Goal: Check status: Check status

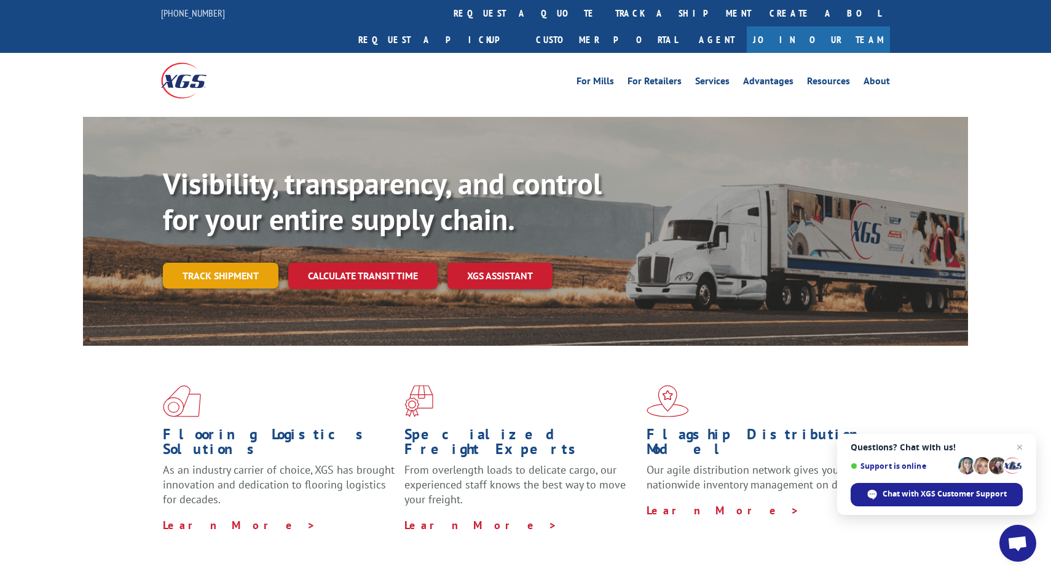
click at [256, 263] on link "Track shipment" at bounding box center [221, 276] width 116 height 26
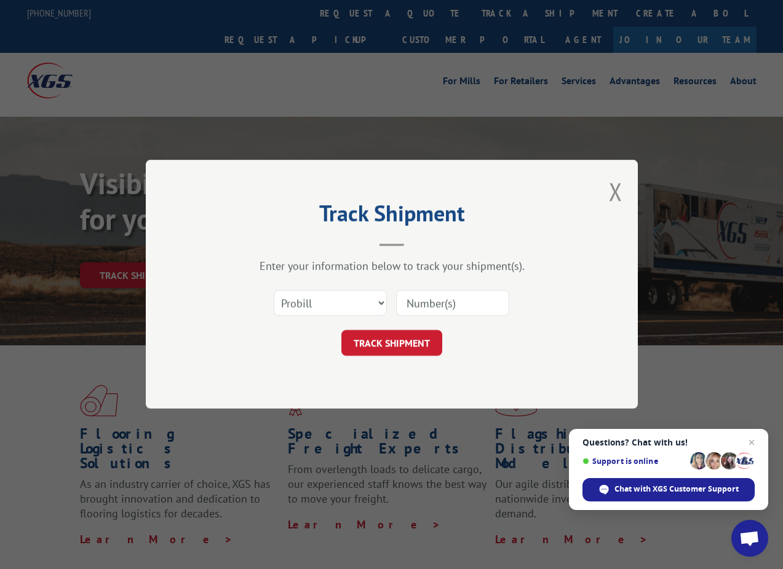
click at [444, 299] on input at bounding box center [452, 304] width 113 height 26
paste input "363886"
type input "363886"
click at [413, 345] on button "TRACK SHIPMENT" at bounding box center [391, 344] width 101 height 26
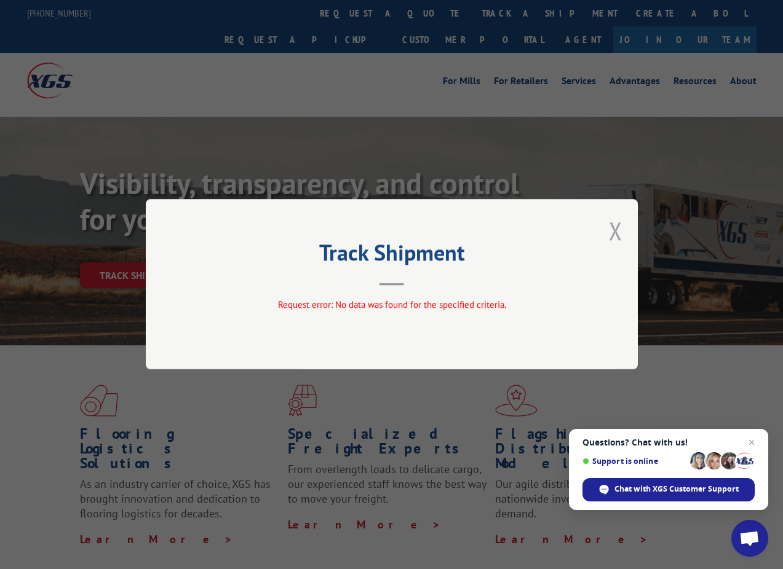
click at [610, 227] on button "Close modal" at bounding box center [616, 231] width 14 height 33
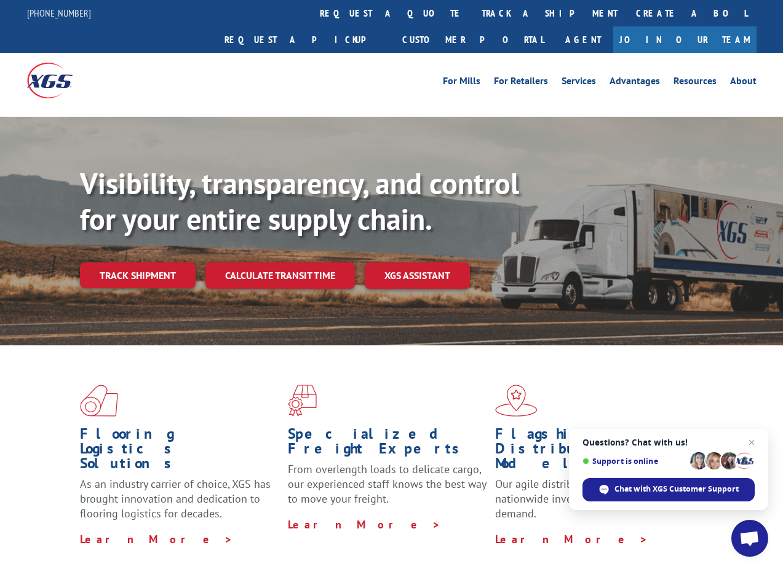
click at [146, 263] on link "Track shipment" at bounding box center [138, 276] width 116 height 26
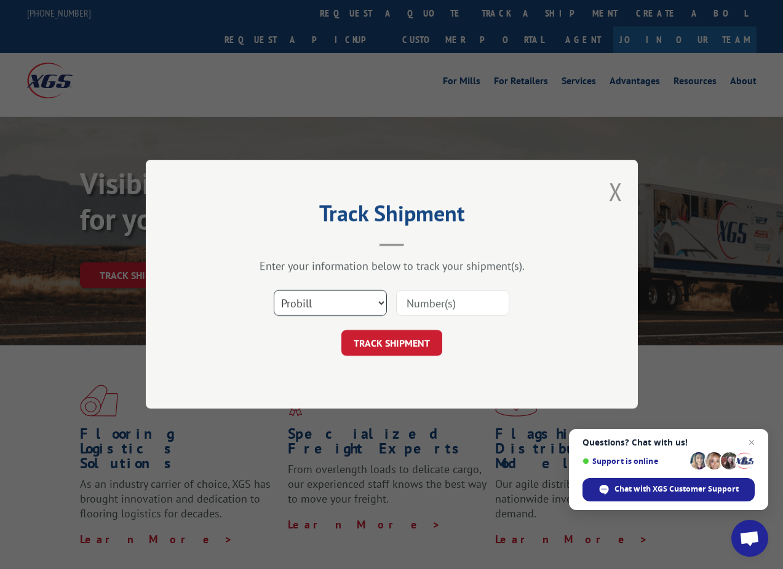
click at [318, 305] on select "Select category... Probill BOL PO" at bounding box center [330, 304] width 113 height 26
select select "bol"
click at [274, 291] on select "Select category... Probill BOL PO" at bounding box center [330, 304] width 113 height 26
click at [440, 299] on input at bounding box center [452, 304] width 113 height 26
paste input "363886"
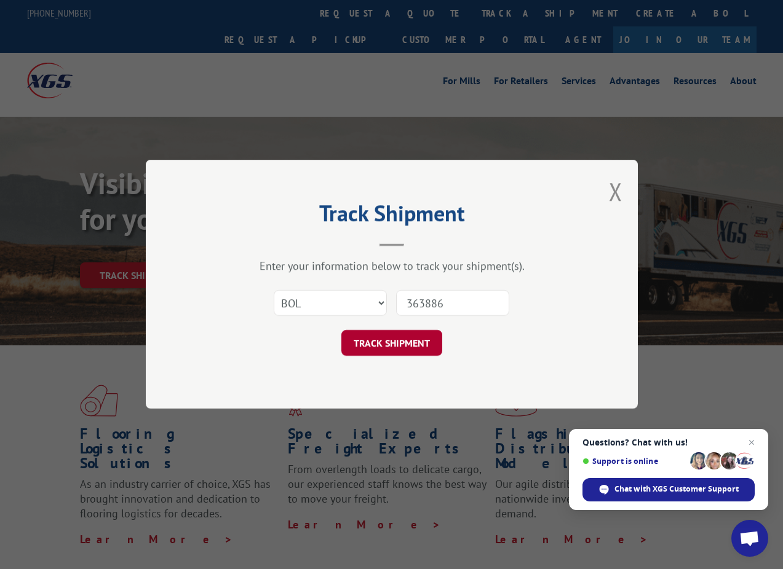
type input "363886"
click at [408, 342] on button "TRACK SHIPMENT" at bounding box center [391, 344] width 101 height 26
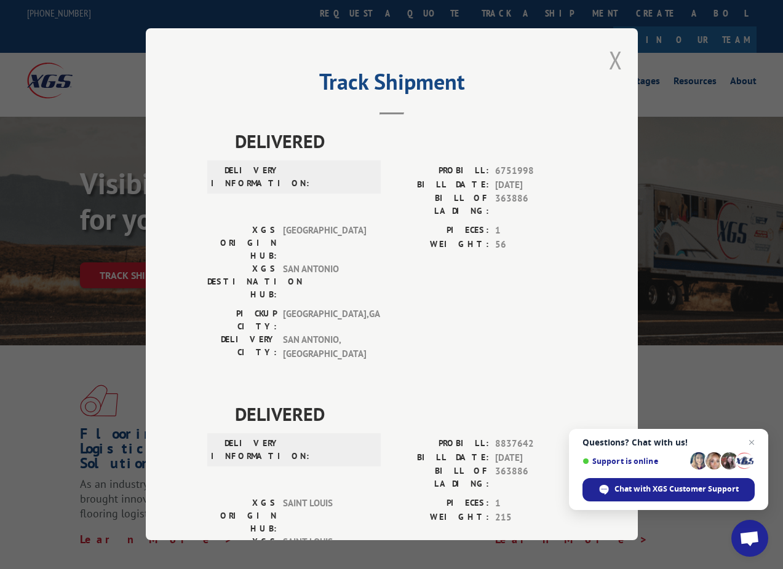
click at [614, 63] on button "Close modal" at bounding box center [616, 60] width 14 height 33
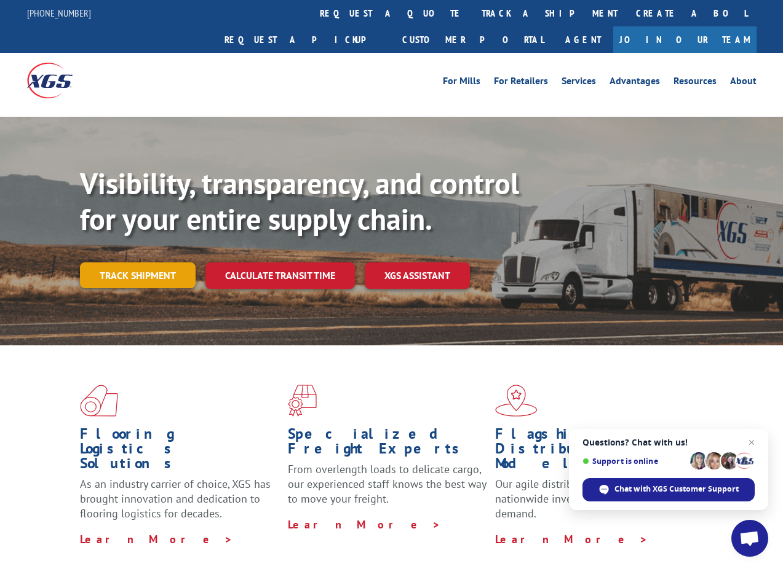
click at [122, 263] on link "Track shipment" at bounding box center [138, 276] width 116 height 26
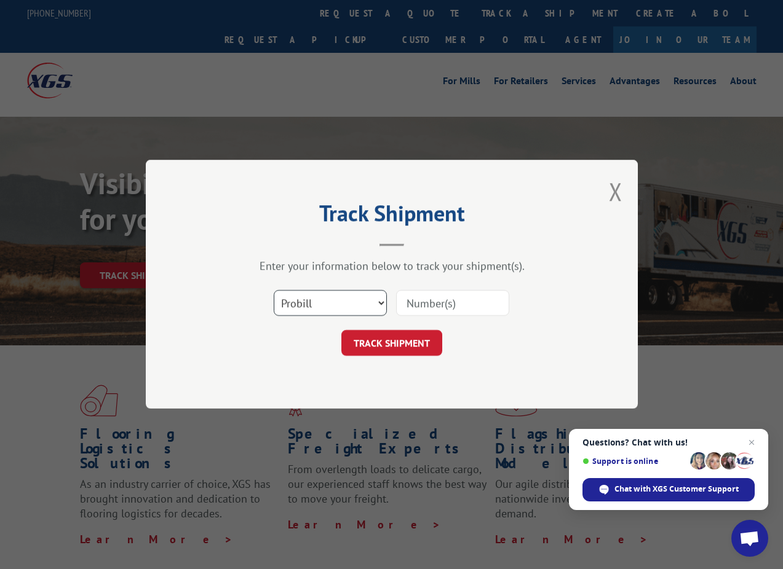
click at [291, 307] on select "Select category... Probill BOL PO" at bounding box center [330, 304] width 113 height 26
select select "po"
click at [274, 291] on select "Select category... Probill BOL PO" at bounding box center [330, 304] width 113 height 26
click at [472, 305] on input at bounding box center [452, 304] width 113 height 26
paste input "363886"
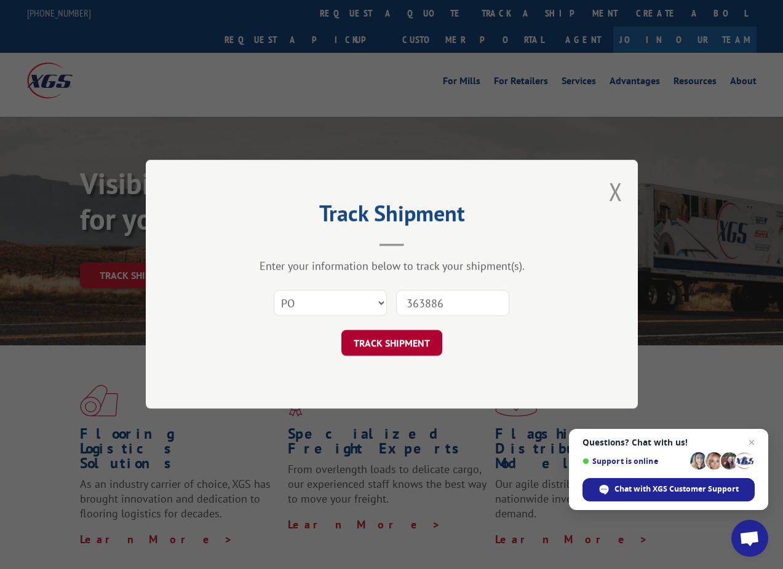
type input "363886"
click at [414, 340] on button "TRACK SHIPMENT" at bounding box center [391, 344] width 101 height 26
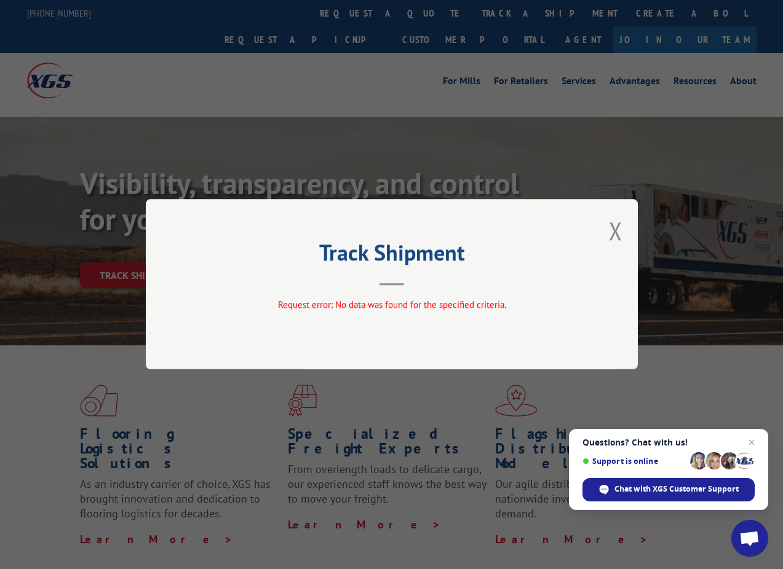
click at [607, 229] on div "Track Shipment Request error: No data was found for the specified criteria." at bounding box center [392, 284] width 492 height 170
click at [611, 229] on button "Close modal" at bounding box center [616, 231] width 14 height 33
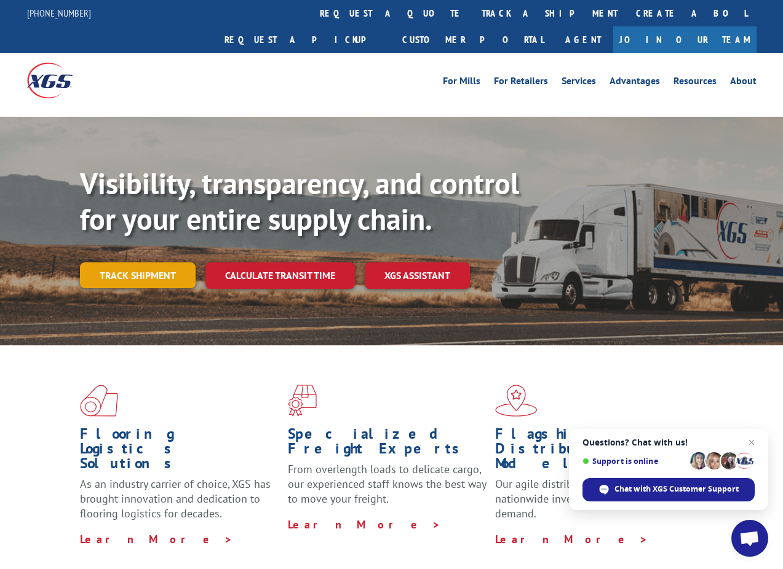
click at [147, 263] on link "Track shipment" at bounding box center [138, 276] width 116 height 26
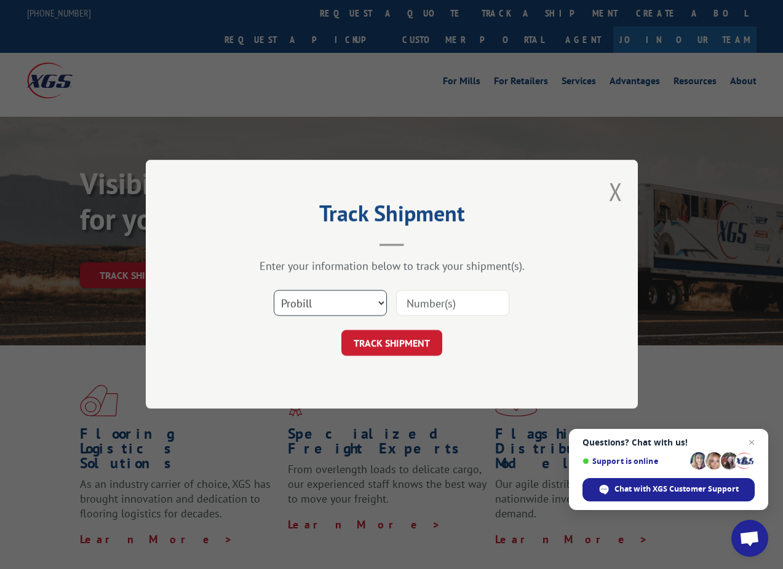
click at [330, 302] on select "Select category... Probill BOL PO" at bounding box center [330, 304] width 113 height 26
select select "bol"
click at [274, 291] on select "Select category... Probill BOL PO" at bounding box center [330, 304] width 113 height 26
click at [440, 302] on input at bounding box center [452, 304] width 113 height 26
paste input "363886"
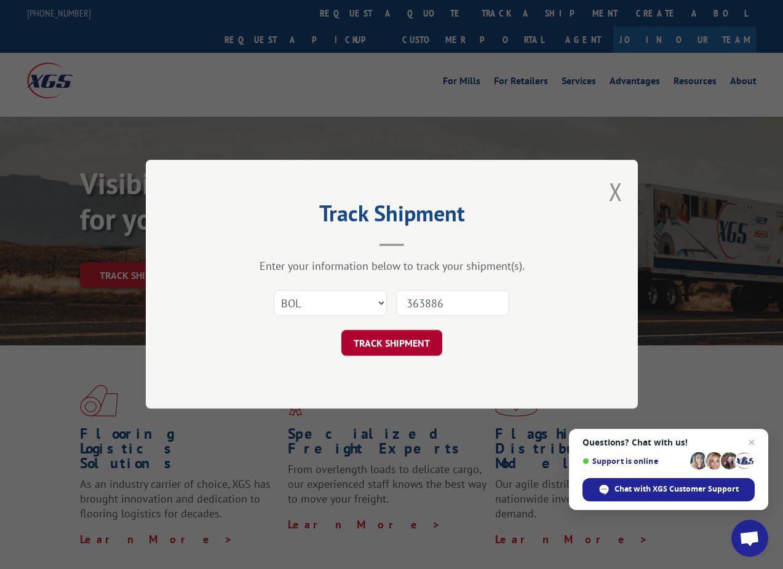
type input "363886"
click at [432, 338] on button "TRACK SHIPMENT" at bounding box center [391, 344] width 101 height 26
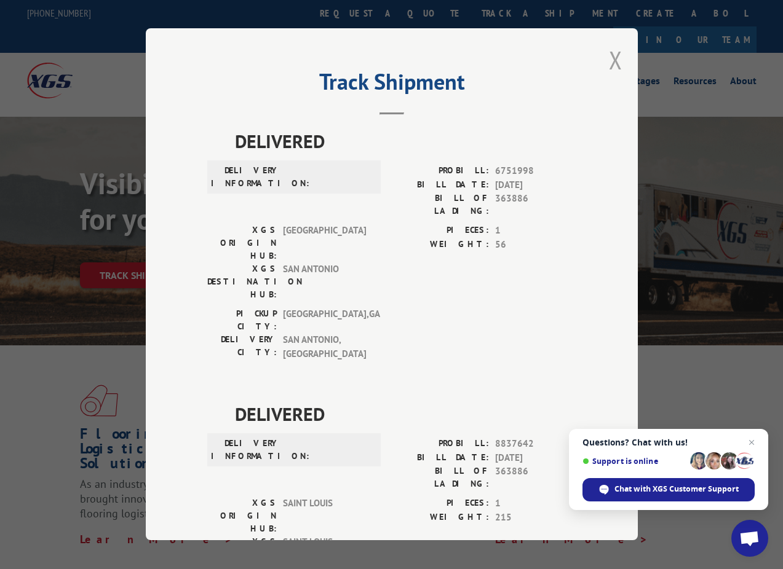
click at [614, 68] on button "Close modal" at bounding box center [616, 60] width 14 height 33
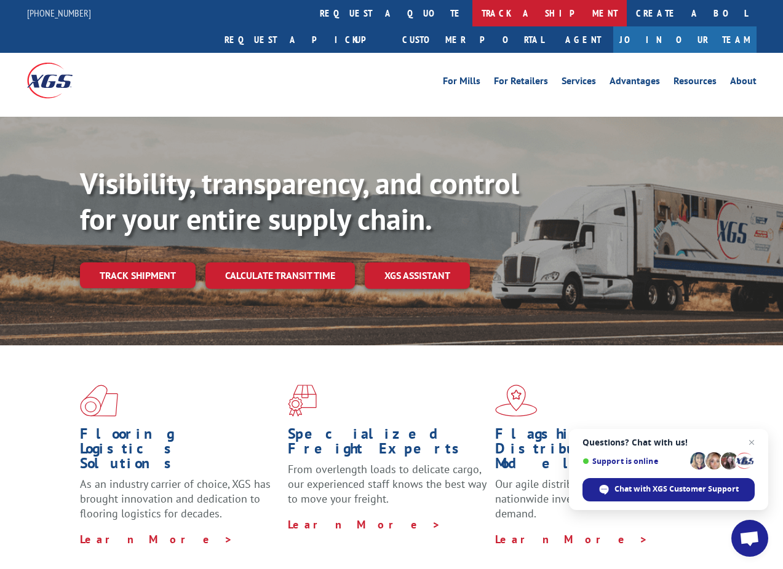
click at [472, 16] on link "track a shipment" at bounding box center [549, 13] width 154 height 26
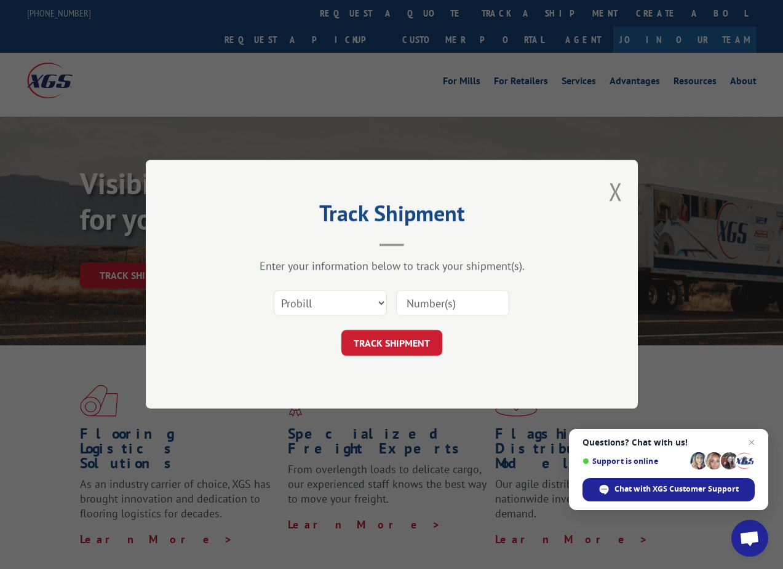
click at [418, 300] on input at bounding box center [452, 304] width 113 height 26
paste input "363886"
type input "363886"
click at [411, 348] on button "TRACK SHIPMENT" at bounding box center [391, 344] width 101 height 26
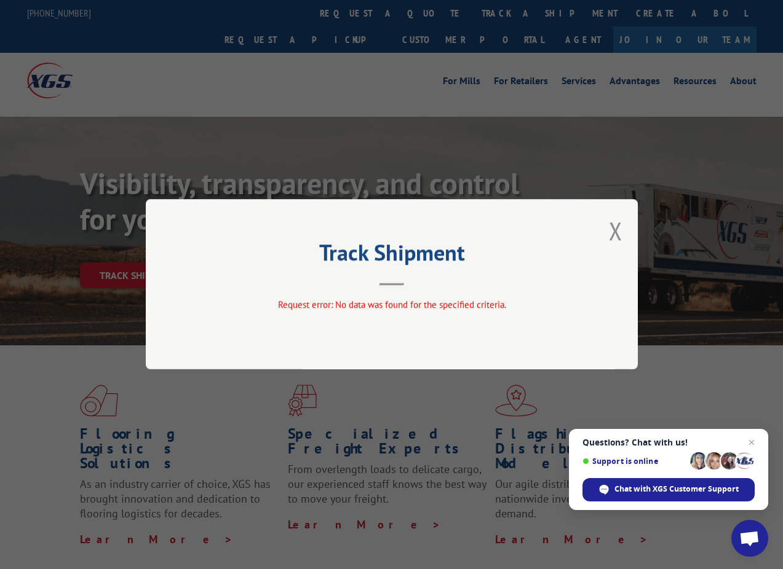
click at [622, 230] on div "Track Shipment Request error: No data was found for the specified criteria." at bounding box center [392, 284] width 492 height 170
click at [607, 228] on div "Track Shipment Request error: No data was found for the specified criteria." at bounding box center [392, 284] width 492 height 170
click at [614, 232] on button "Close modal" at bounding box center [616, 231] width 14 height 33
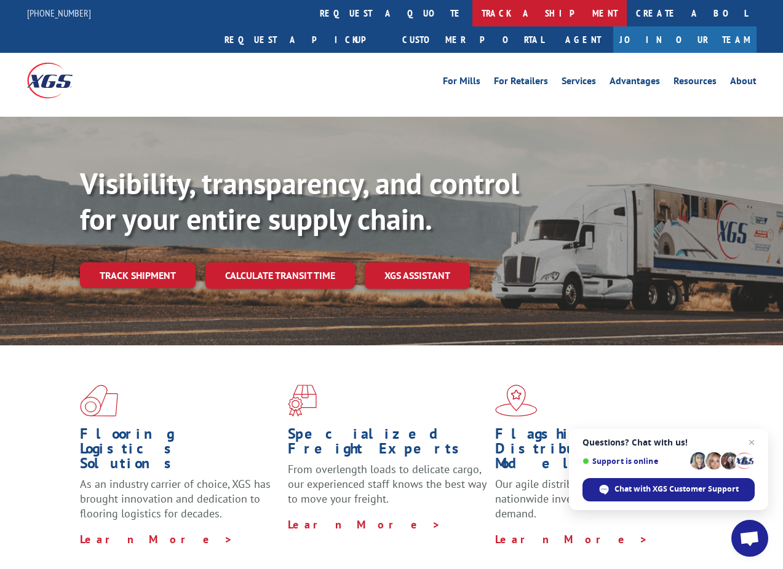
click at [472, 2] on link "track a shipment" at bounding box center [549, 13] width 154 height 26
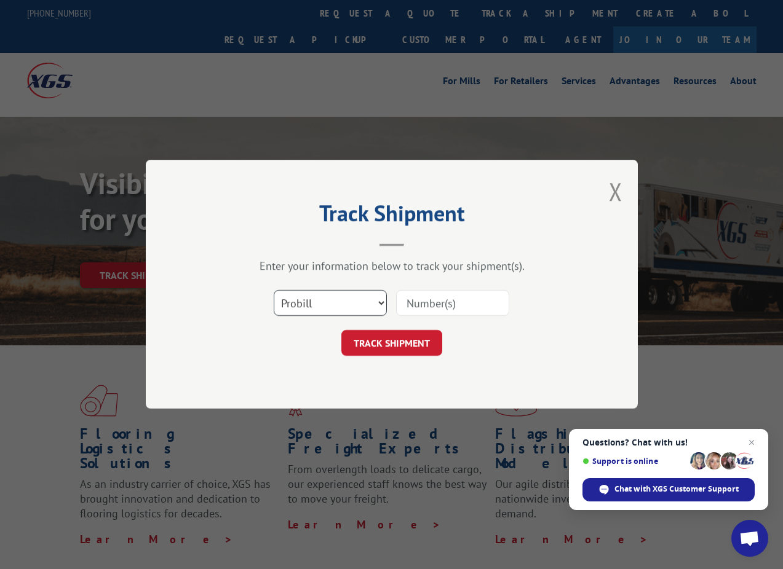
click at [350, 302] on select "Select category... Probill BOL PO" at bounding box center [330, 304] width 113 height 26
select select "po"
click at [274, 291] on select "Select category... Probill BOL PO" at bounding box center [330, 304] width 113 height 26
click at [419, 304] on input at bounding box center [452, 304] width 113 height 26
paste input "363886"
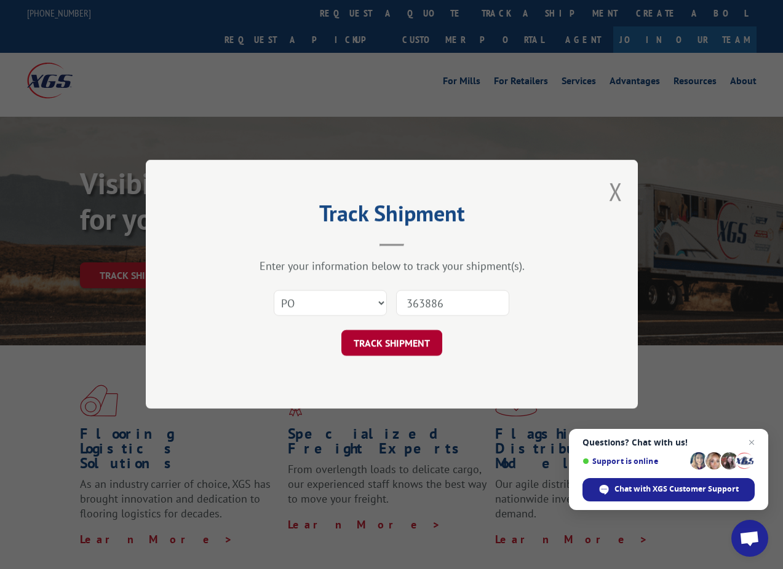
type input "363886"
click at [408, 341] on button "TRACK SHIPMENT" at bounding box center [391, 344] width 101 height 26
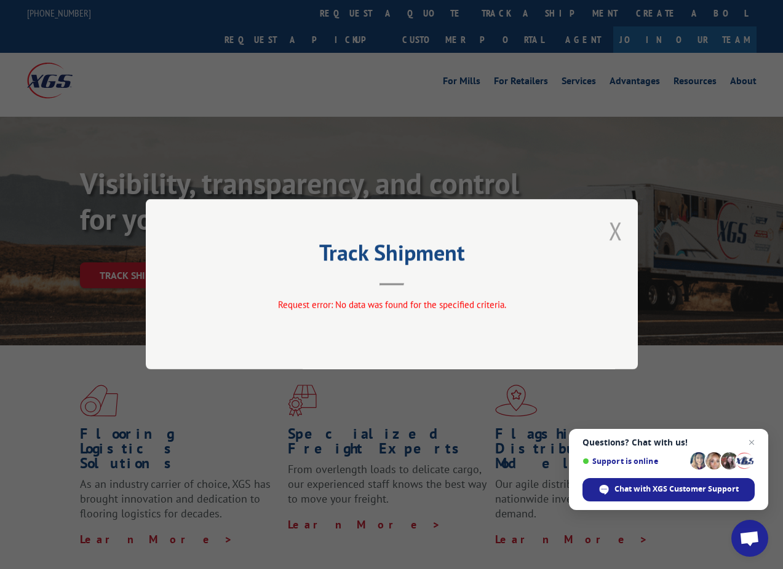
click at [615, 230] on button "Close modal" at bounding box center [616, 231] width 14 height 33
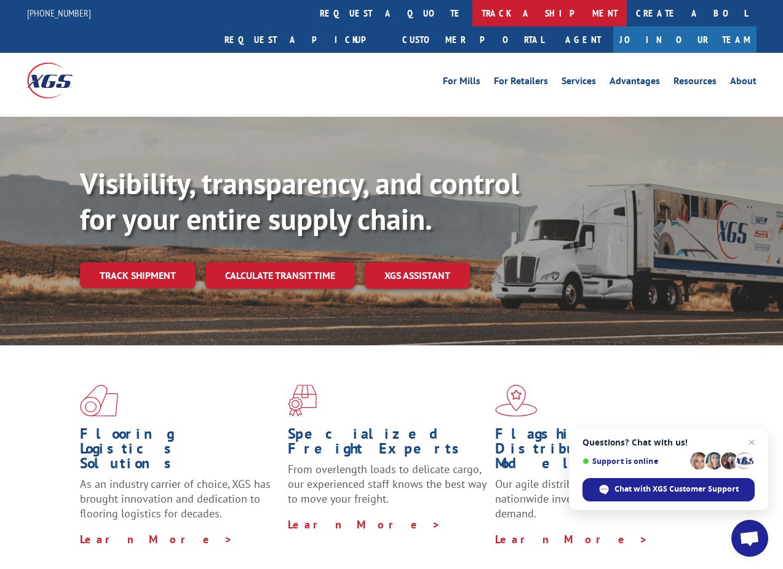
click at [472, 21] on link "track a shipment" at bounding box center [549, 13] width 154 height 26
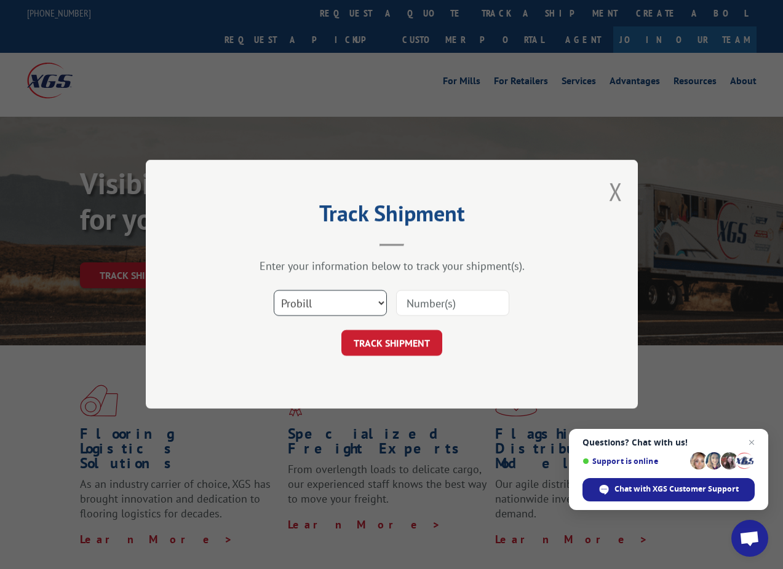
click at [379, 309] on select "Select category... Probill BOL PO" at bounding box center [330, 304] width 113 height 26
click at [274, 291] on select "Select category... Probill BOL PO" at bounding box center [330, 304] width 113 height 26
click at [373, 298] on select "Select category... Probill BOL PO" at bounding box center [330, 304] width 113 height 26
select select "bol"
click at [274, 291] on select "Select category... Probill BOL PO" at bounding box center [330, 304] width 113 height 26
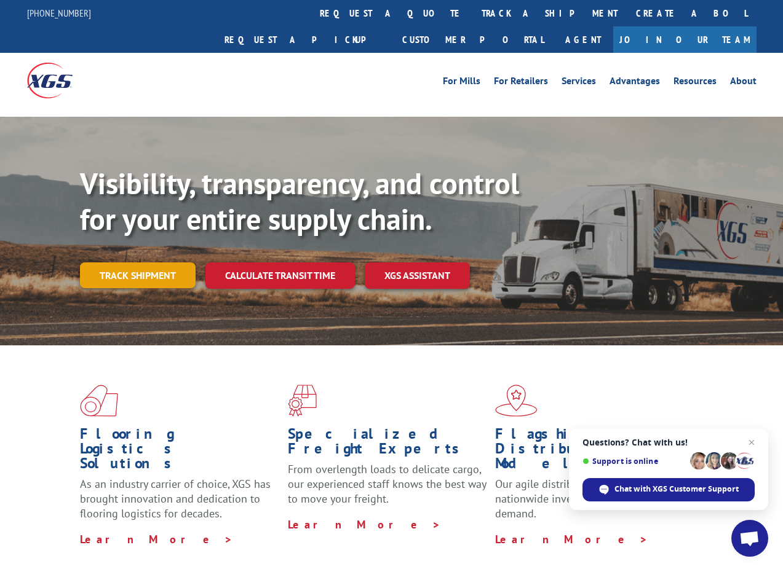
click at [116, 263] on link "Track shipment" at bounding box center [138, 276] width 116 height 26
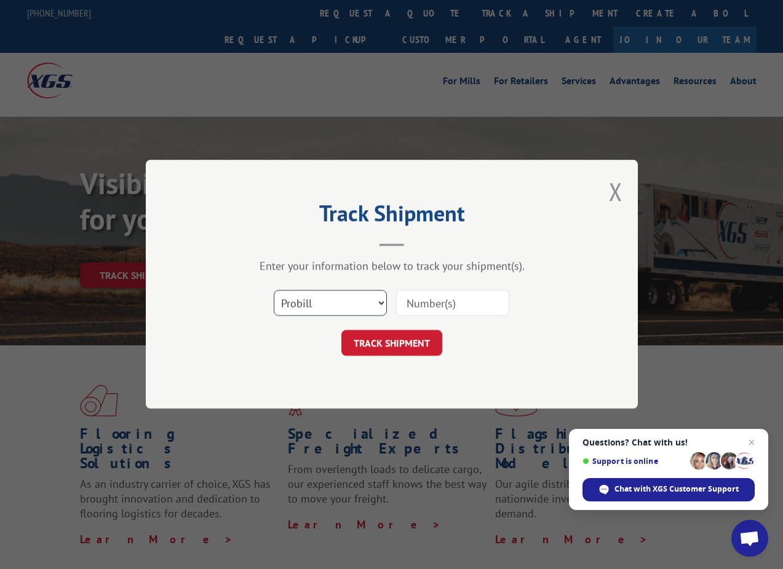
click at [347, 308] on select "Select category... Probill BOL PO" at bounding box center [330, 304] width 113 height 26
select select "bol"
click at [274, 291] on select "Select category... Probill BOL PO" at bounding box center [330, 304] width 113 height 26
click at [406, 306] on input at bounding box center [452, 304] width 113 height 26
paste input "363886"
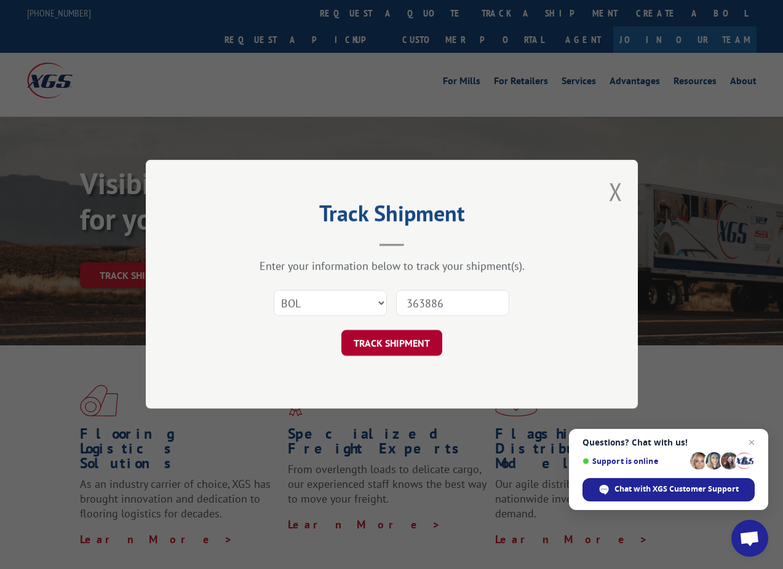
type input "363886"
click at [403, 331] on button "TRACK SHIPMENT" at bounding box center [391, 344] width 101 height 26
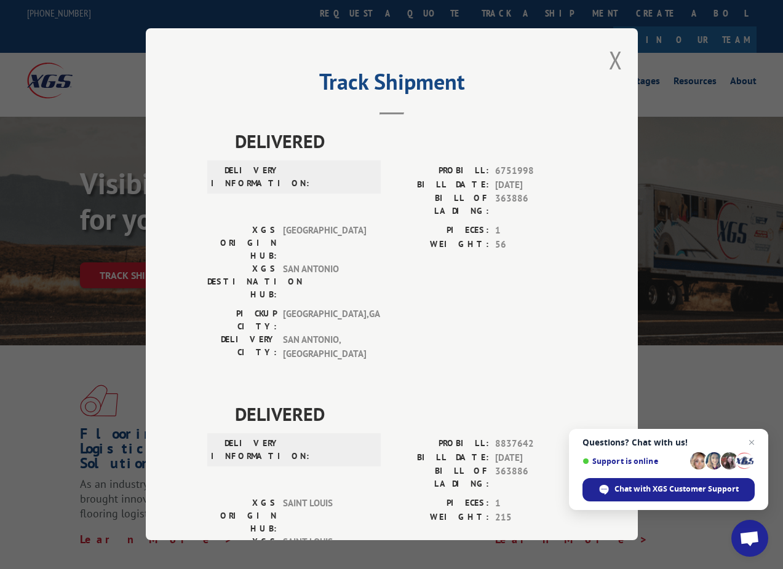
click at [608, 47] on div "Track Shipment DELIVERED DELIVERY INFORMATION: PROBILL: 6751998 BILL DATE: 08/2…" at bounding box center [392, 284] width 492 height 512
click at [613, 58] on button "Close modal" at bounding box center [616, 60] width 14 height 33
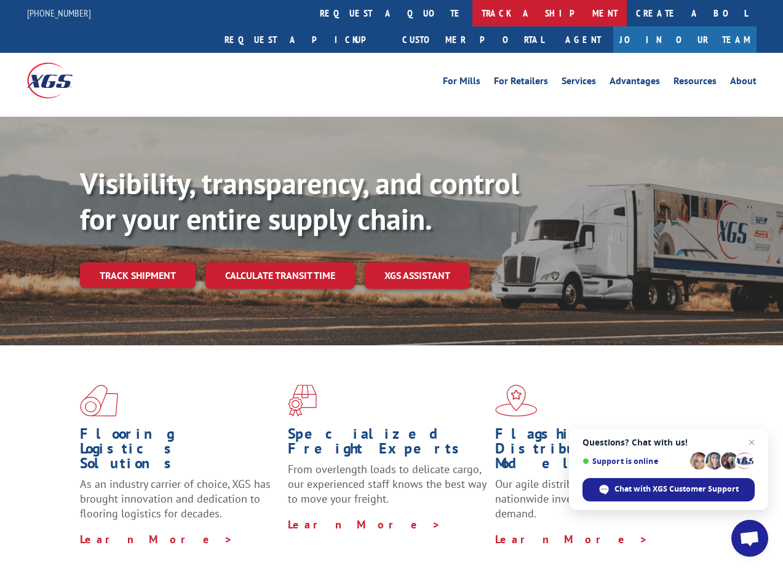
click at [472, 9] on link "track a shipment" at bounding box center [549, 13] width 154 height 26
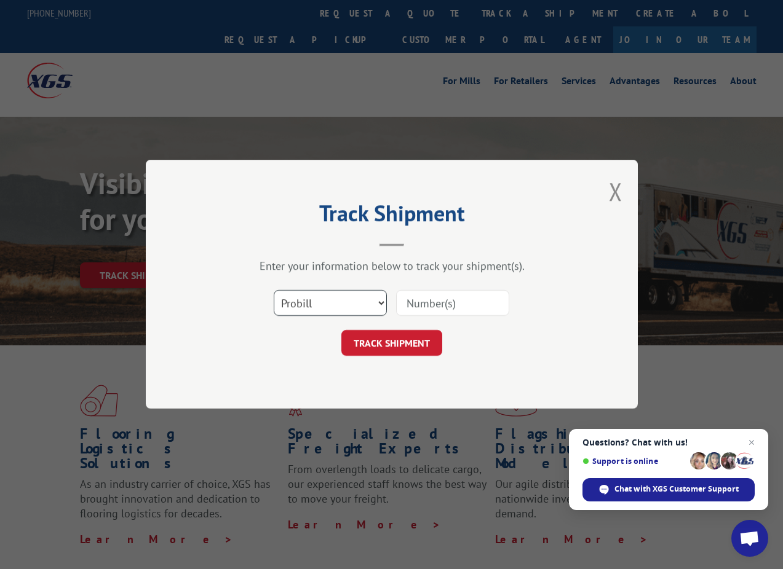
click at [385, 304] on select "Select category... Probill BOL PO" at bounding box center [330, 304] width 113 height 26
select select "po"
click at [274, 291] on select "Select category... Probill BOL PO" at bounding box center [330, 304] width 113 height 26
click at [428, 309] on input at bounding box center [452, 304] width 113 height 26
click at [617, 191] on button "Close modal" at bounding box center [616, 191] width 14 height 33
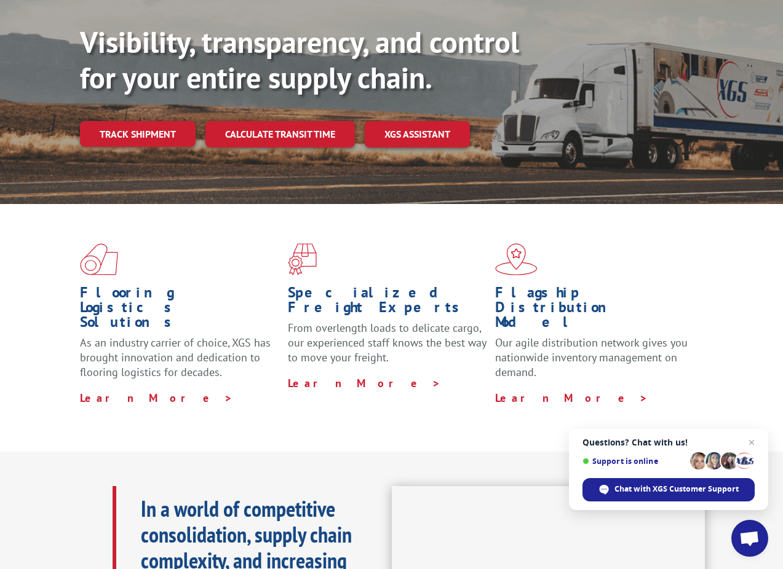
scroll to position [151, 0]
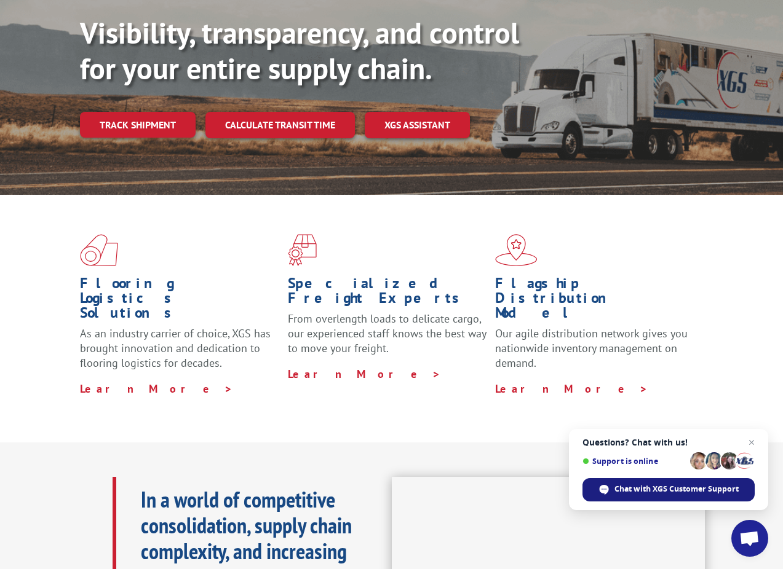
click at [670, 489] on span "Chat with XGS Customer Support" at bounding box center [676, 489] width 124 height 11
